Goal: Task Accomplishment & Management: Manage account settings

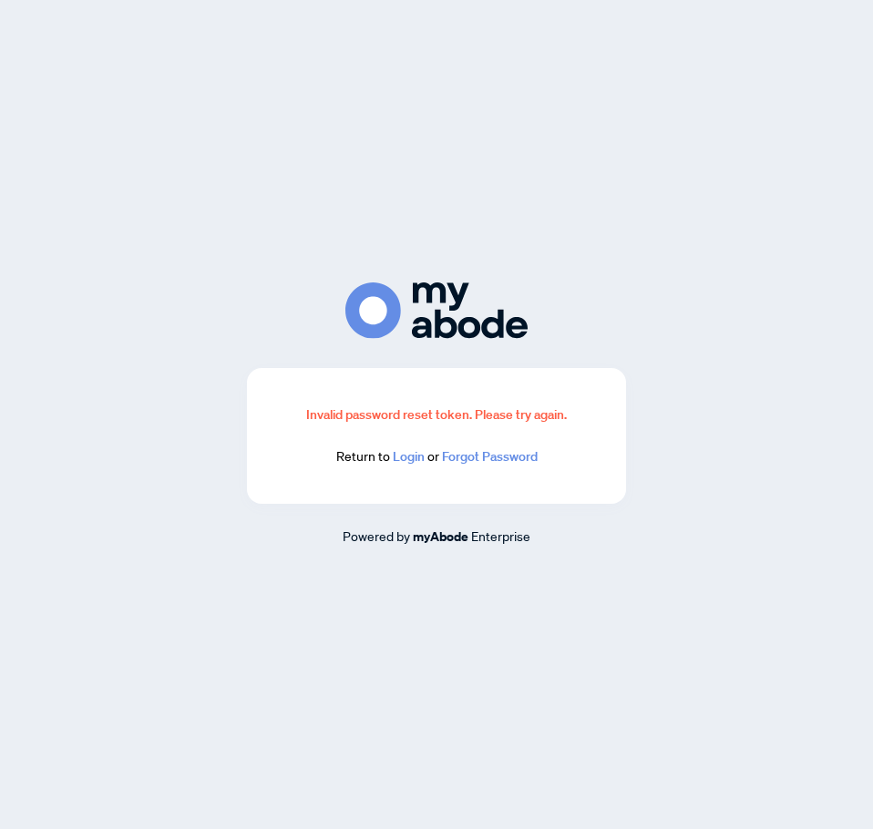
click at [414, 463] on link "Login" at bounding box center [409, 456] width 32 height 16
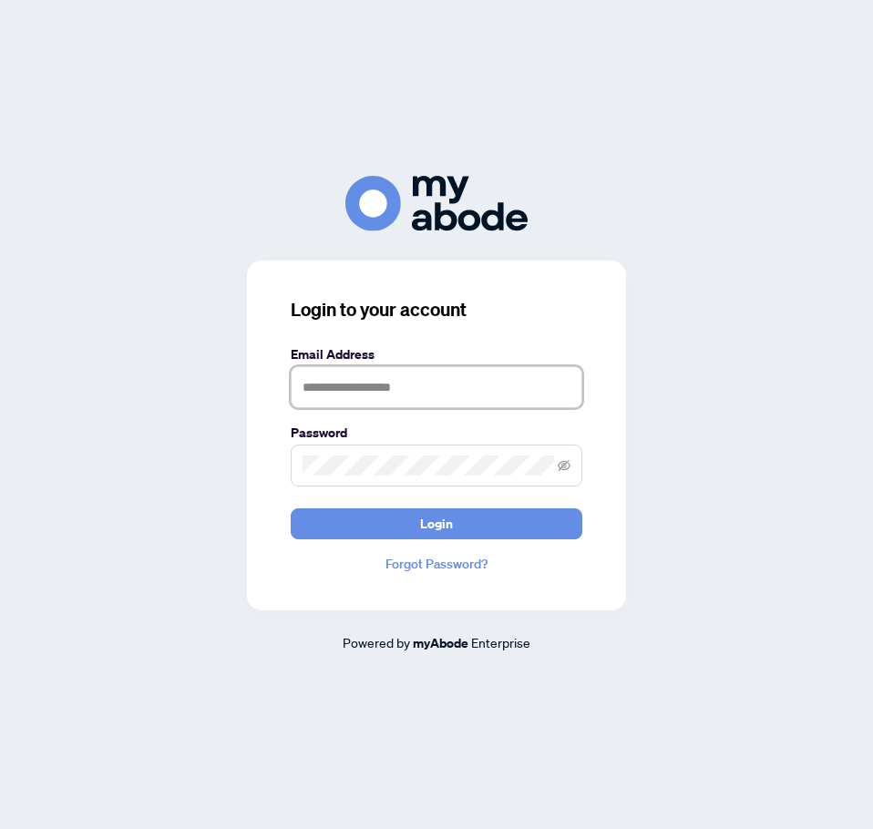
type input "**********"
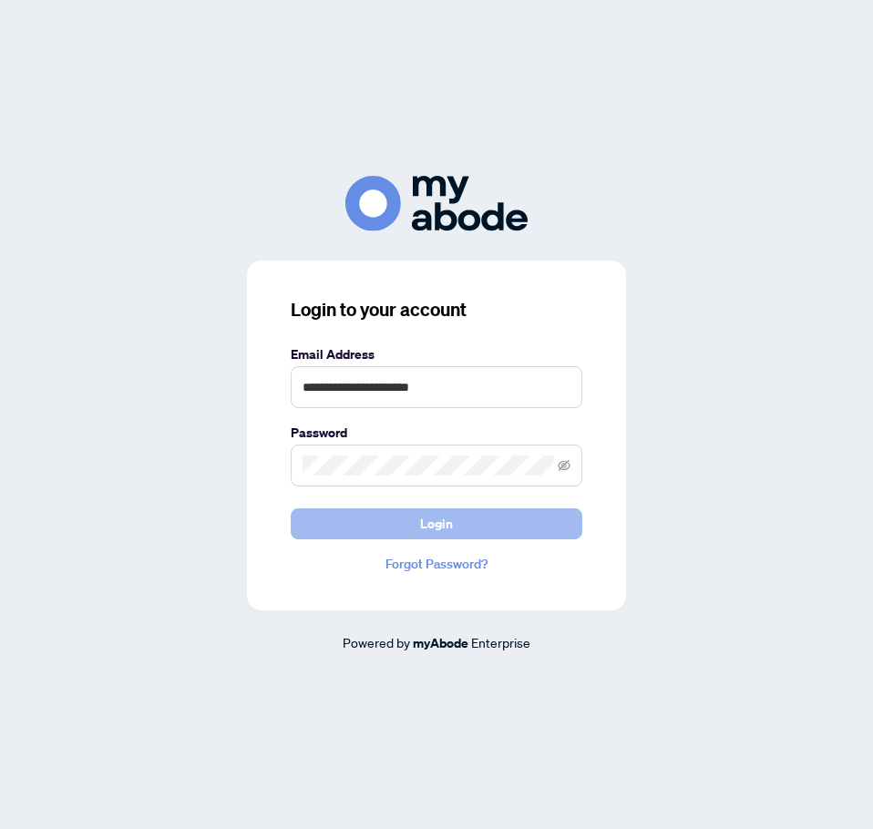
click at [446, 531] on span "Login" at bounding box center [436, 523] width 33 height 29
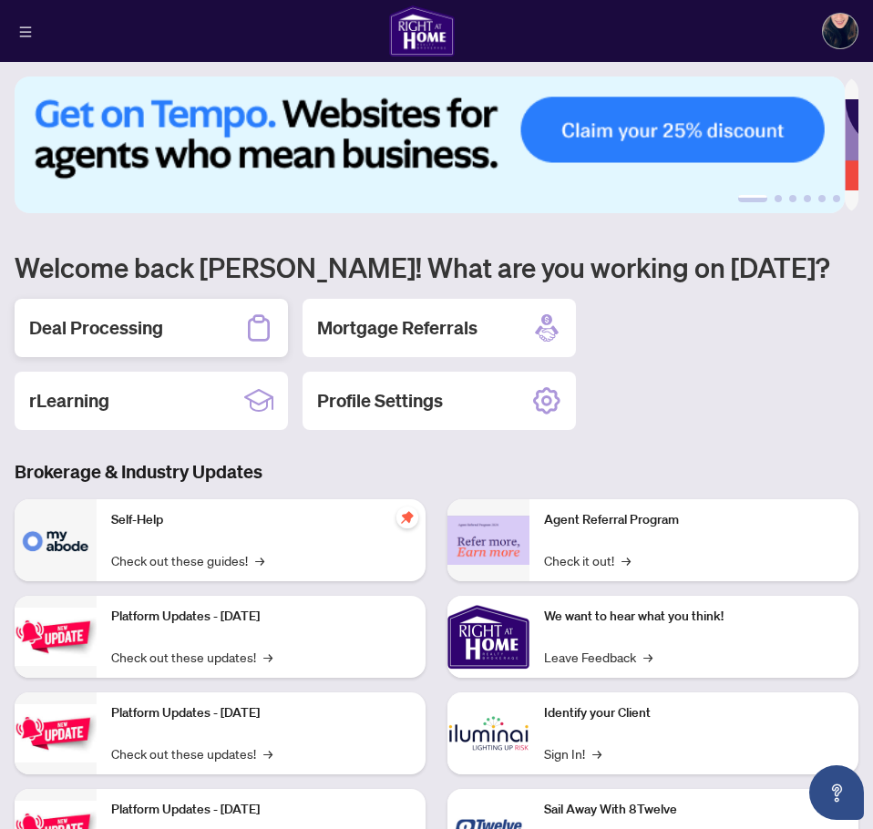
click at [125, 333] on h2 "Deal Processing" at bounding box center [96, 328] width 134 height 26
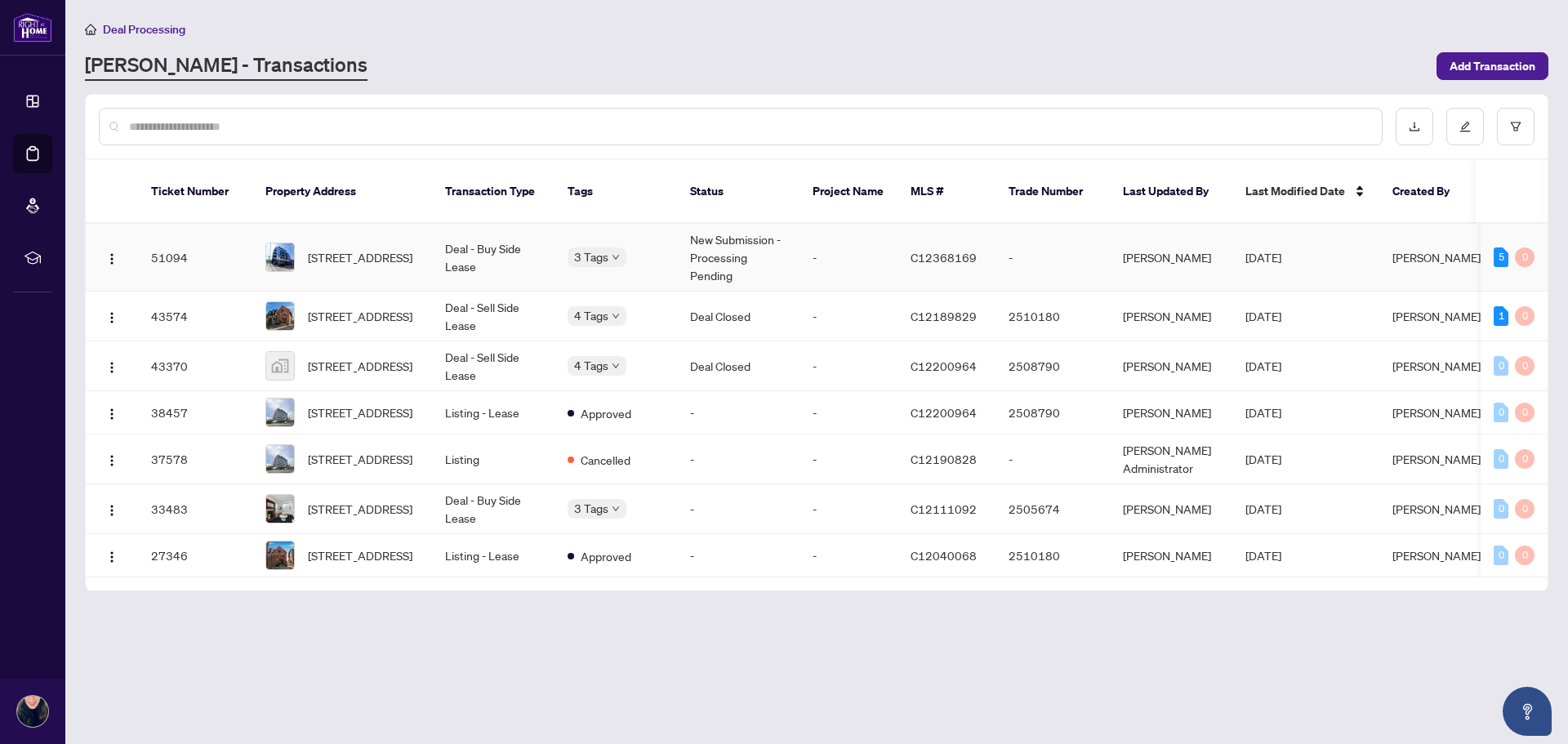
click at [745, 246] on td "New Submission - Processing Pending" at bounding box center [738, 258] width 123 height 68
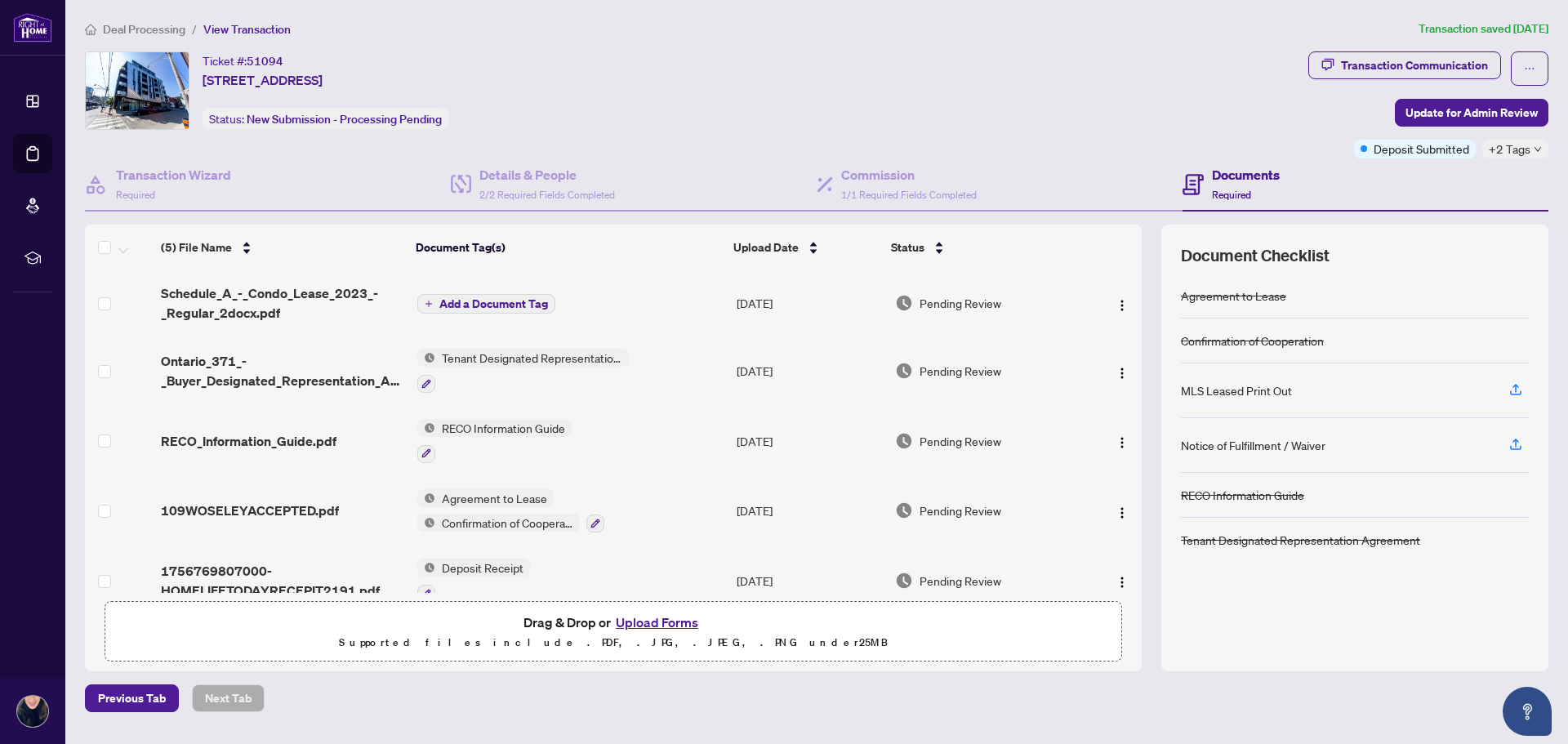
scroll to position [27, 0]
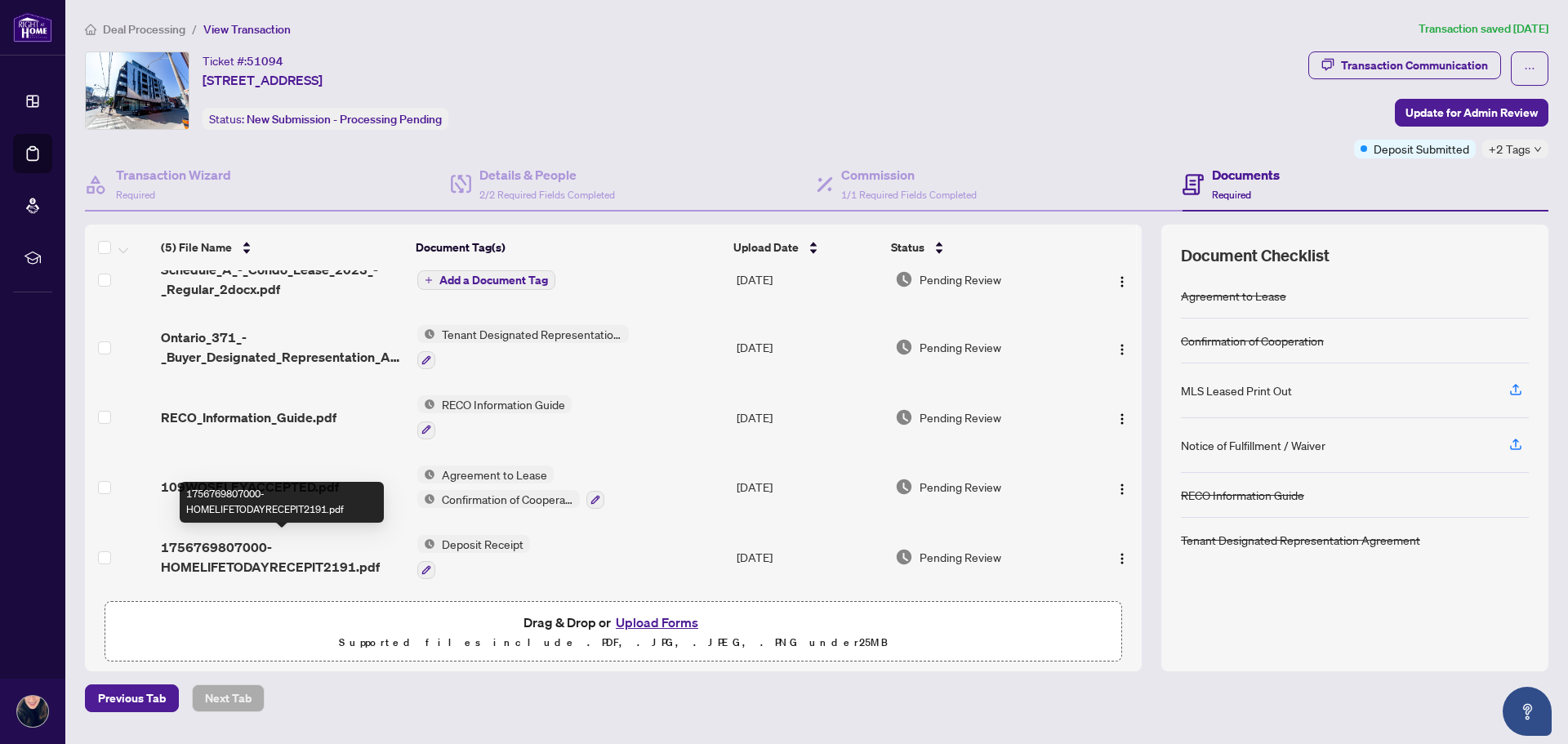
click at [299, 556] on span "1756769807000-HOMELIFETODAYRECEPIT2191.pdf" at bounding box center [282, 558] width 243 height 39
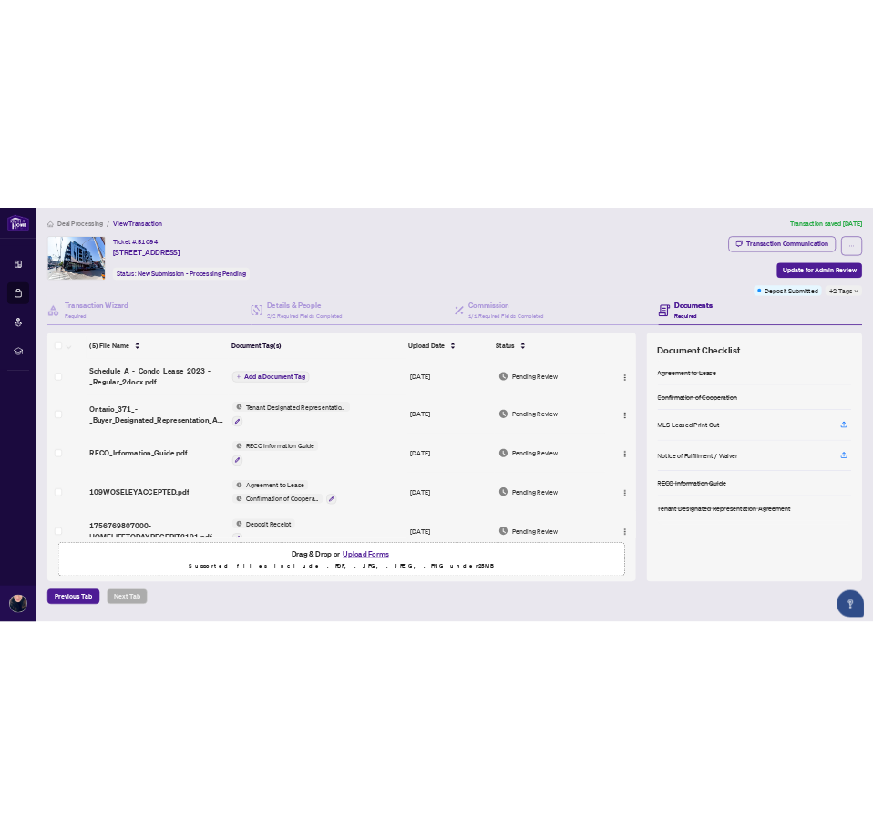
scroll to position [30, 0]
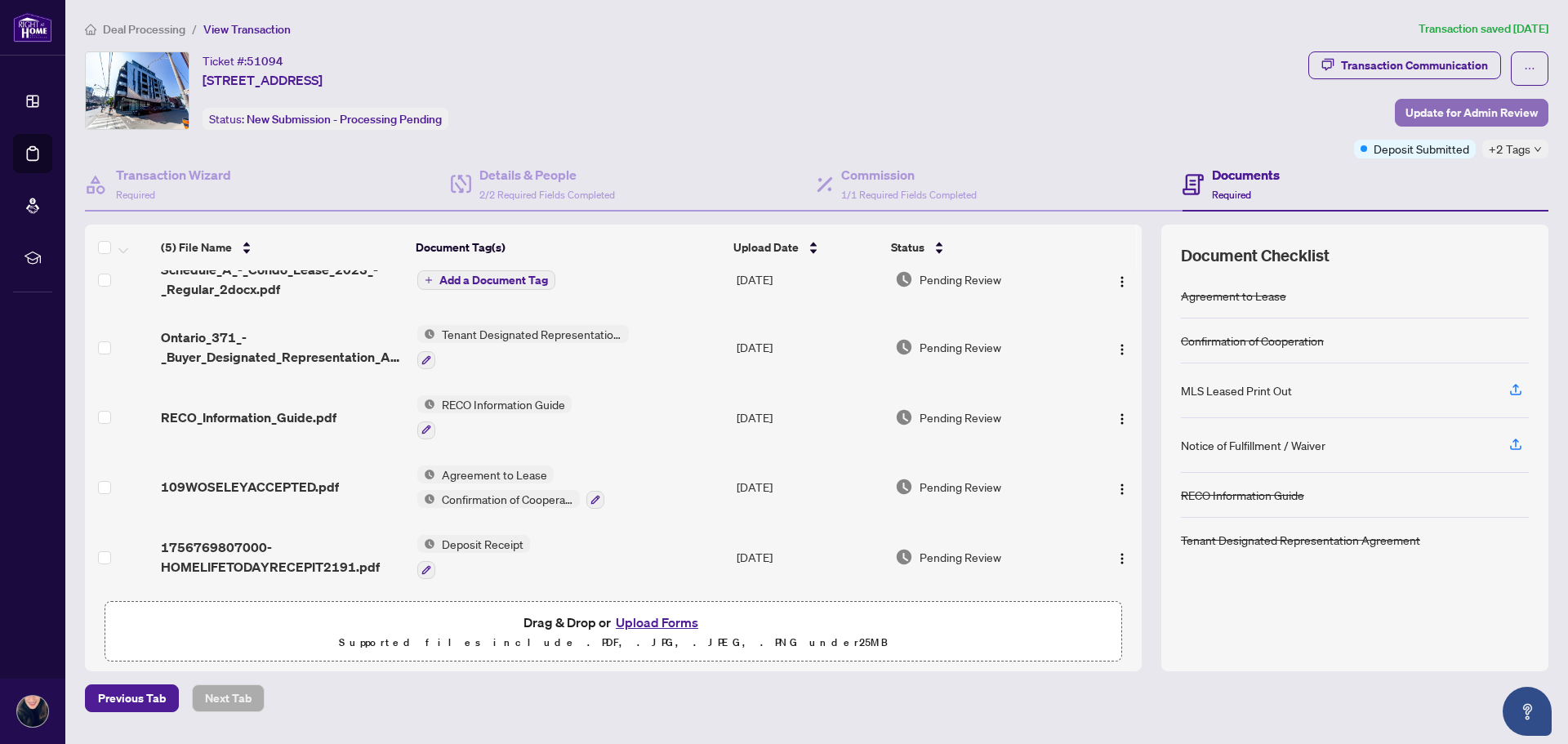
click at [782, 105] on span "Update for Admin Review" at bounding box center [1472, 112] width 133 height 26
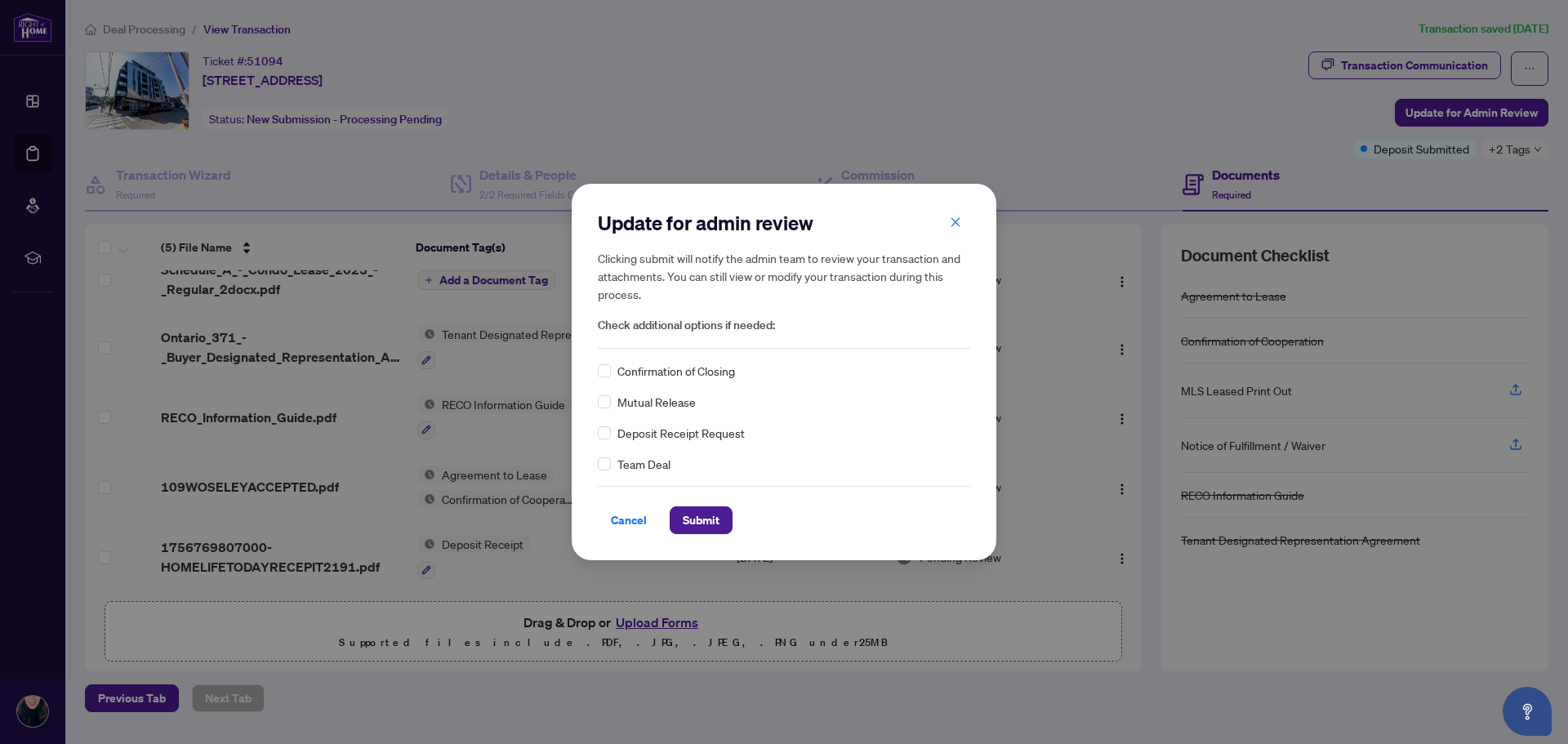
drag, startPoint x: 712, startPoint y: 369, endPoint x: 596, endPoint y: 409, distance: 122.7
click at [703, 373] on span "Confirmation of Closing" at bounding box center [676, 371] width 117 height 18
click at [690, 528] on span "Submit" at bounding box center [701, 520] width 37 height 26
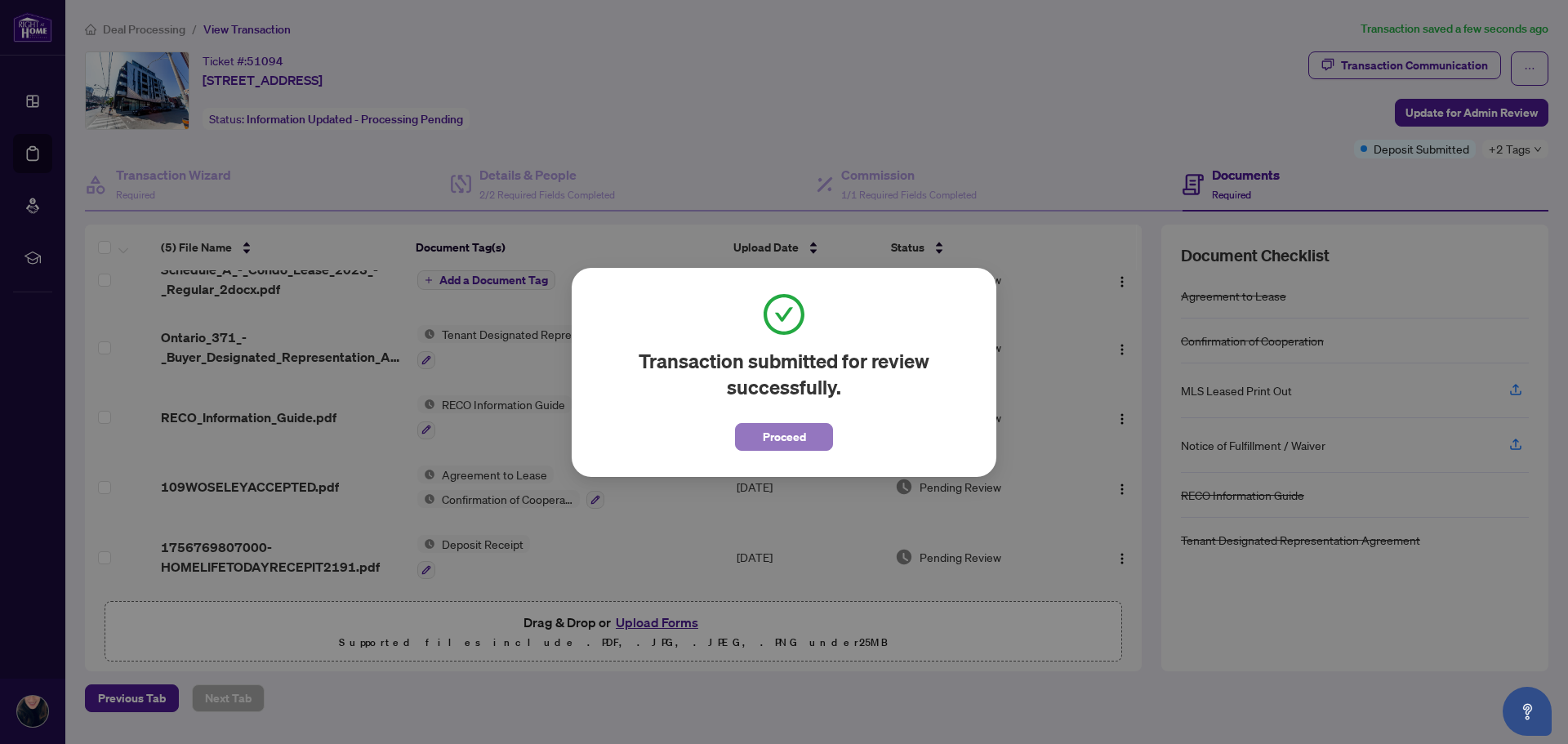
click at [782, 446] on span "Proceed" at bounding box center [784, 437] width 43 height 26
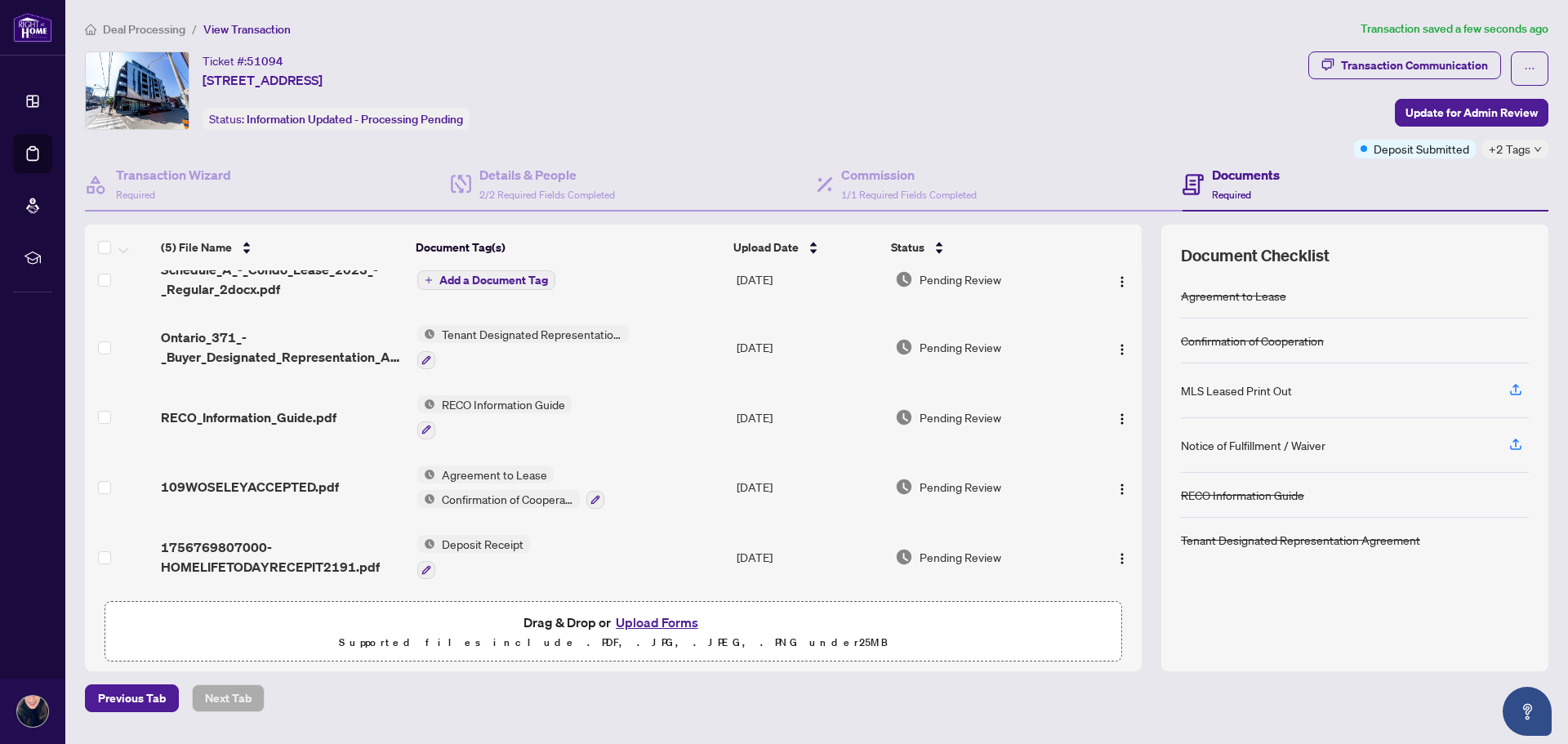
click at [263, 34] on span "View Transaction" at bounding box center [247, 30] width 87 height 14
click at [268, 29] on span "View Transaction" at bounding box center [247, 30] width 87 height 14
click at [115, 22] on span "Deal Processing" at bounding box center [144, 30] width 82 height 14
